Goal: Navigation & Orientation: Find specific page/section

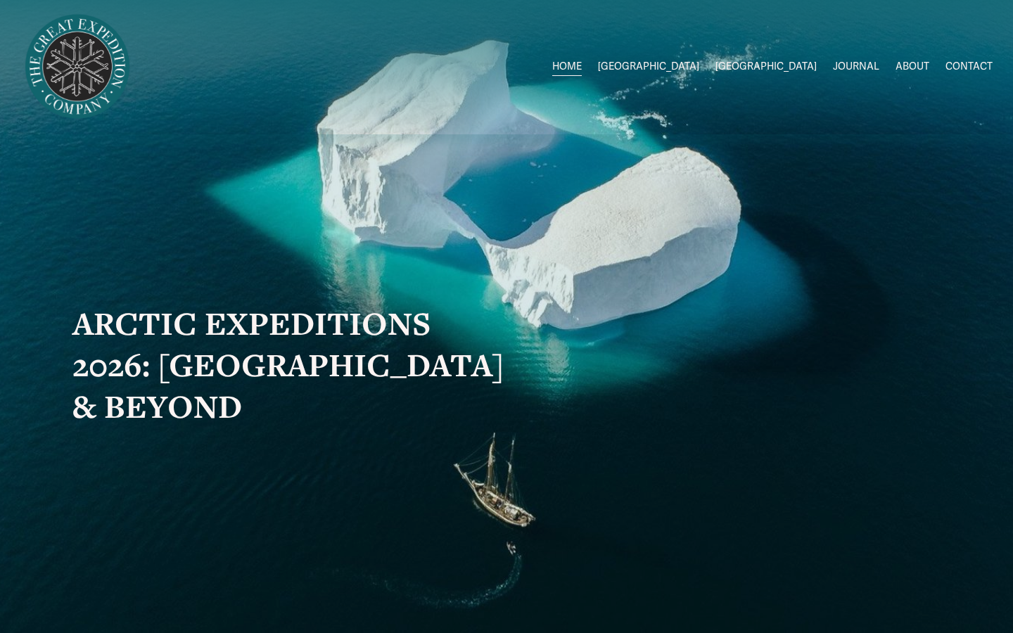
click at [0, 0] on span "2026 Expeditions" at bounding box center [0, 0] width 0 height 0
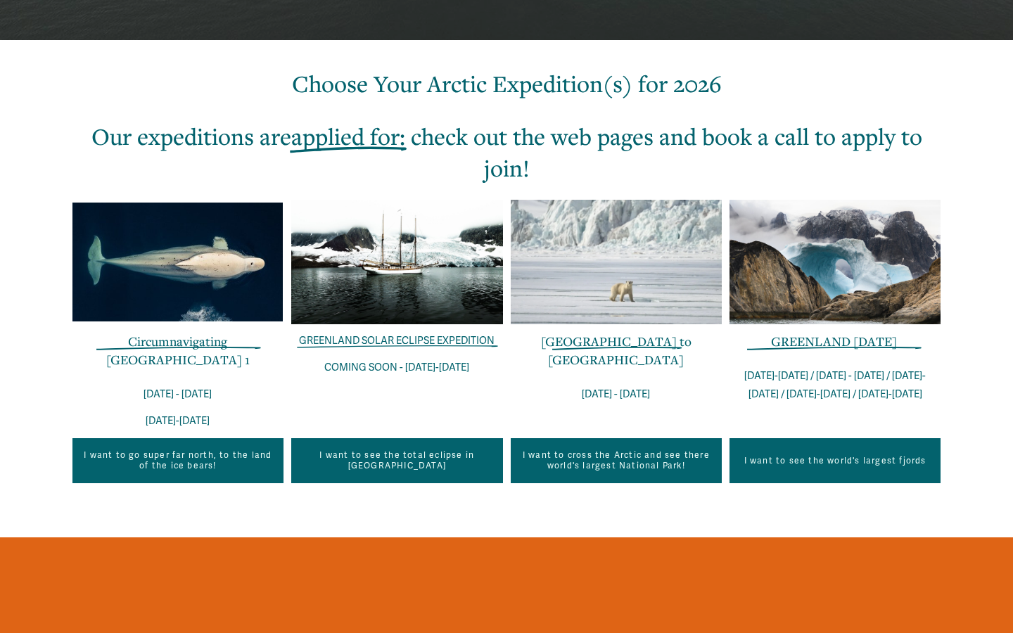
scroll to position [420, 0]
